Goal: Find specific page/section: Find specific page/section

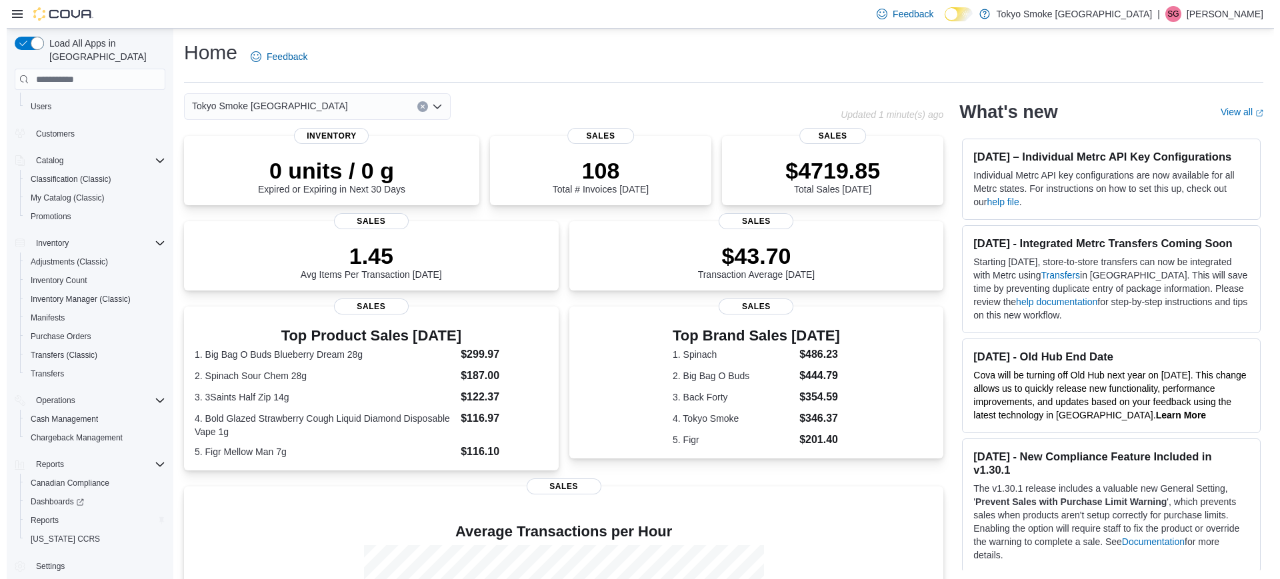
scroll to position [87, 0]
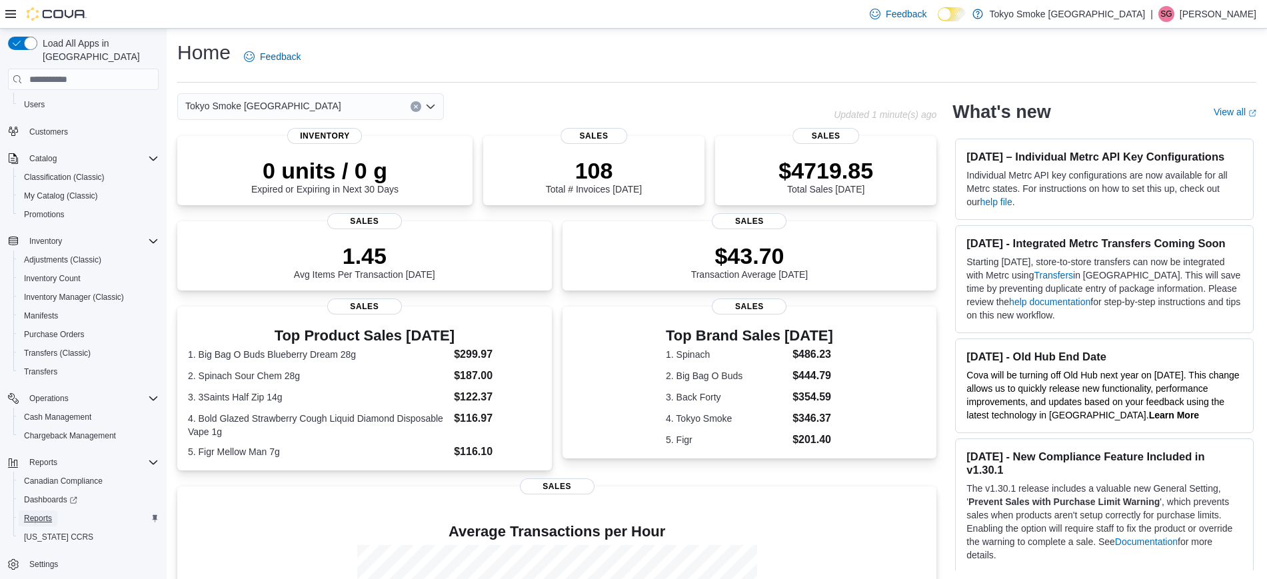
click at [41, 513] on span "Reports" at bounding box center [38, 518] width 28 height 11
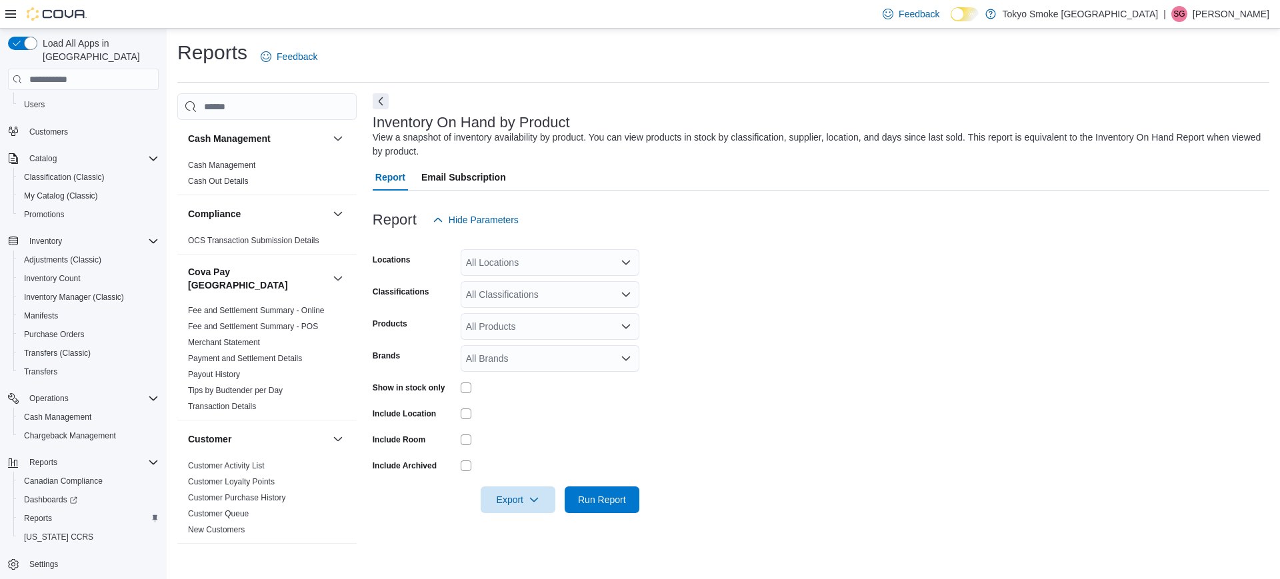
click at [977, 267] on form "Locations All Locations Classifications All Classifications Products All Produc…" at bounding box center [821, 373] width 896 height 280
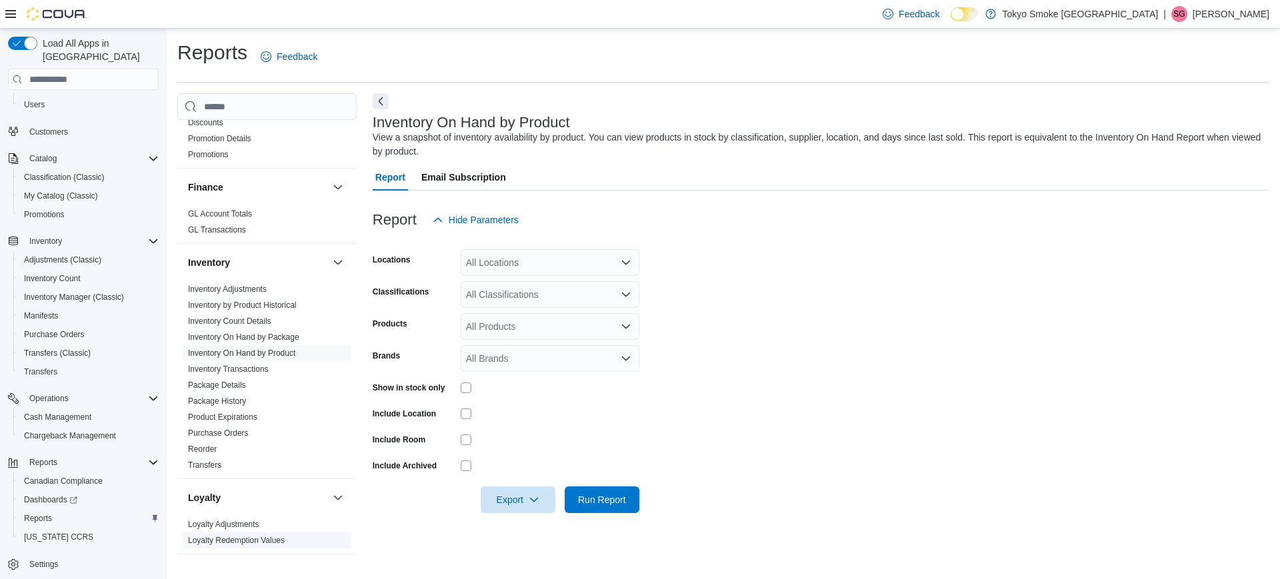
scroll to position [500, 0]
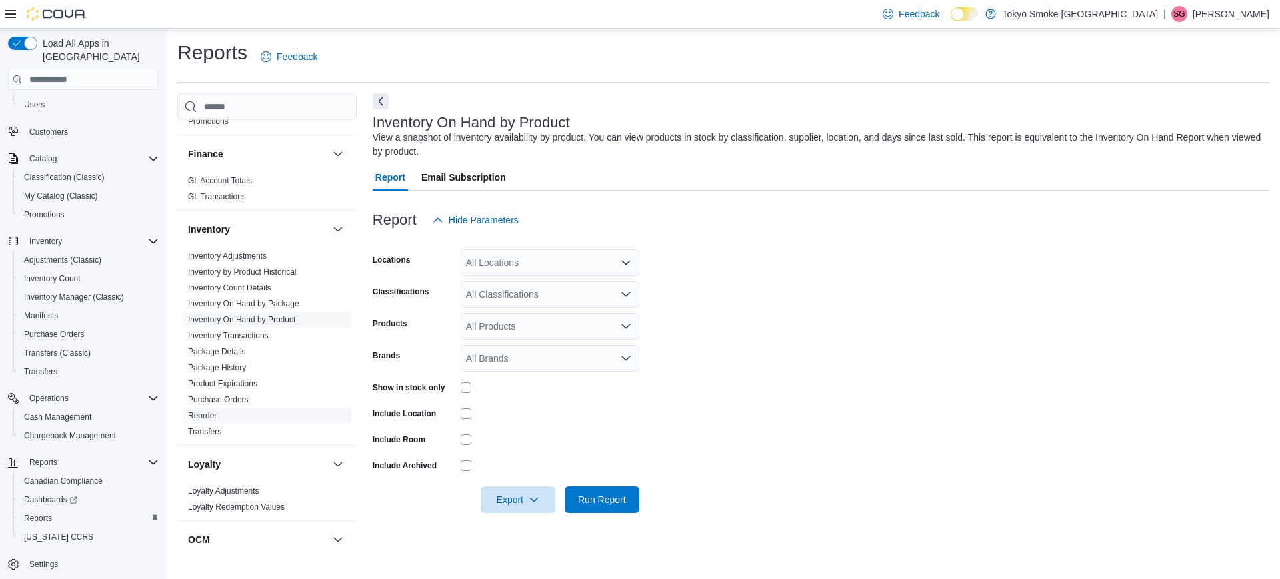
click at [211, 408] on span "Reorder" at bounding box center [267, 416] width 169 height 16
click at [212, 411] on link "Reorder" at bounding box center [202, 415] width 29 height 9
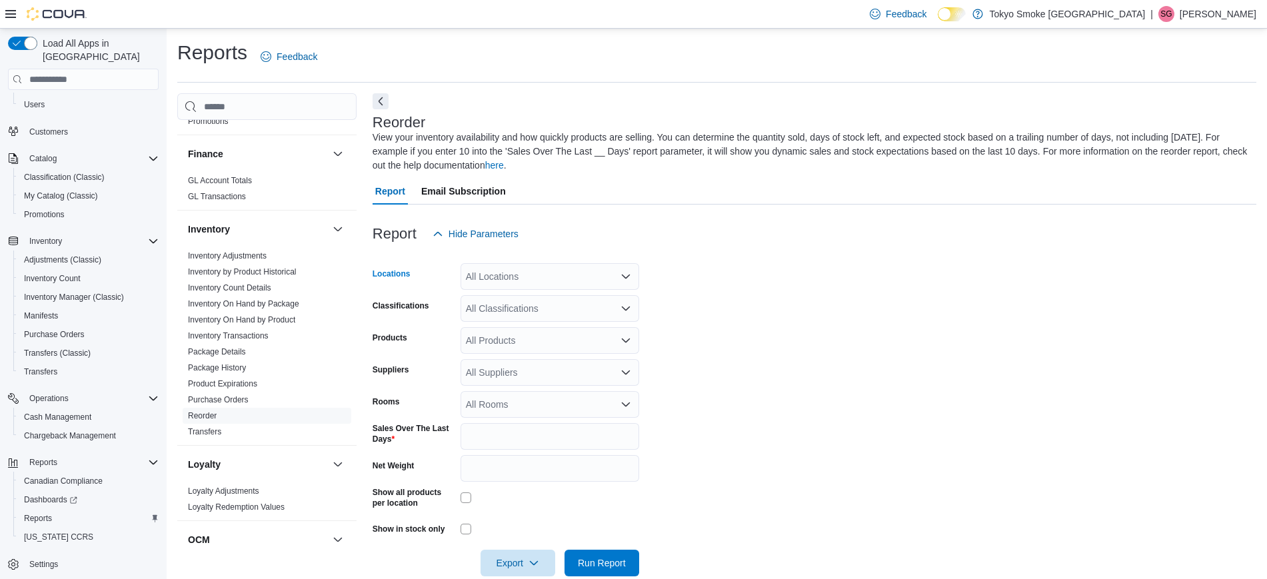
click at [573, 274] on div "All Locations" at bounding box center [550, 276] width 179 height 27
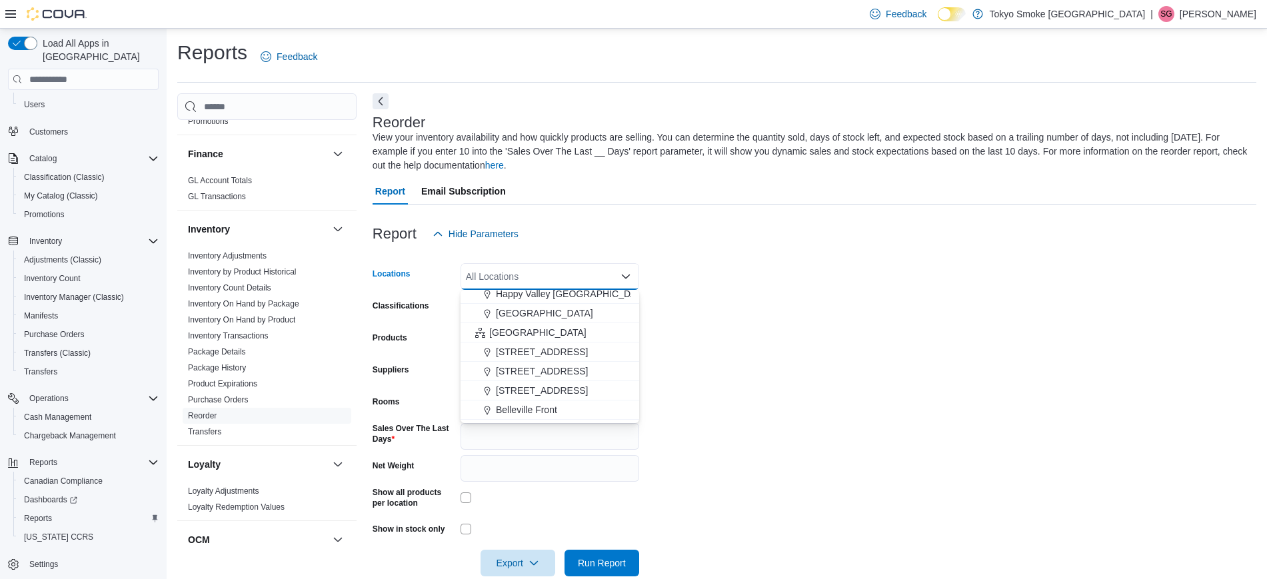
scroll to position [250, 0]
click at [836, 289] on form "Locations All Locations Combo box. Selected. Combo box input. All Locations. Ty…" at bounding box center [815, 411] width 884 height 329
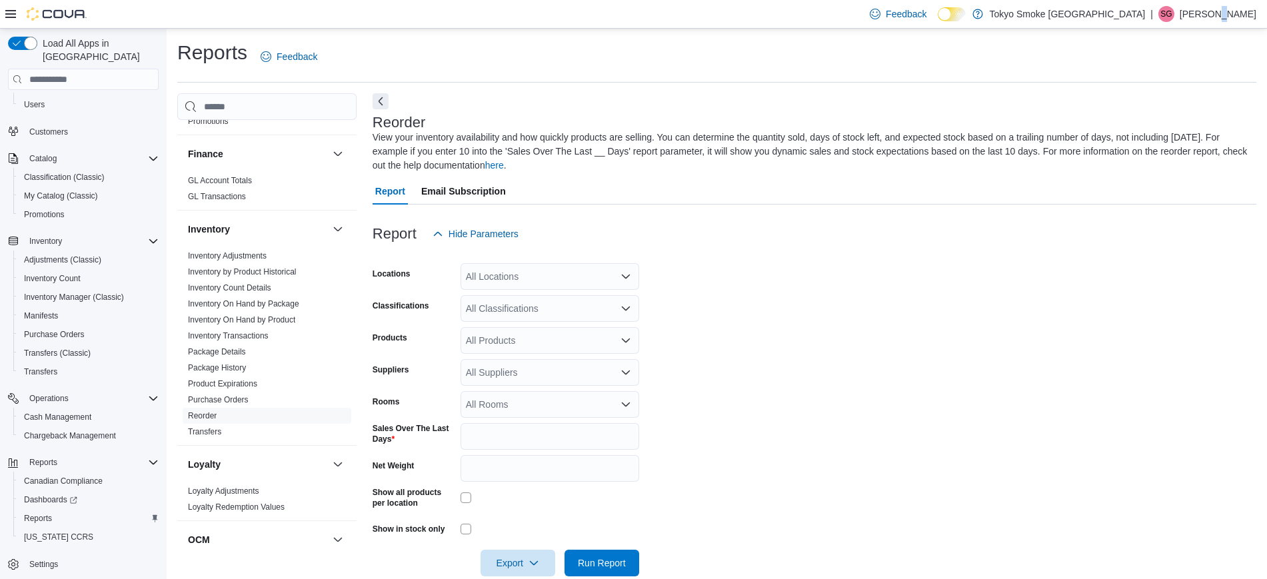
click at [1234, 18] on p "[PERSON_NAME]" at bounding box center [1218, 14] width 77 height 16
click at [1164, 135] on span "Sign Out" at bounding box center [1170, 129] width 36 height 13
